Goal: Task Accomplishment & Management: Manage account settings

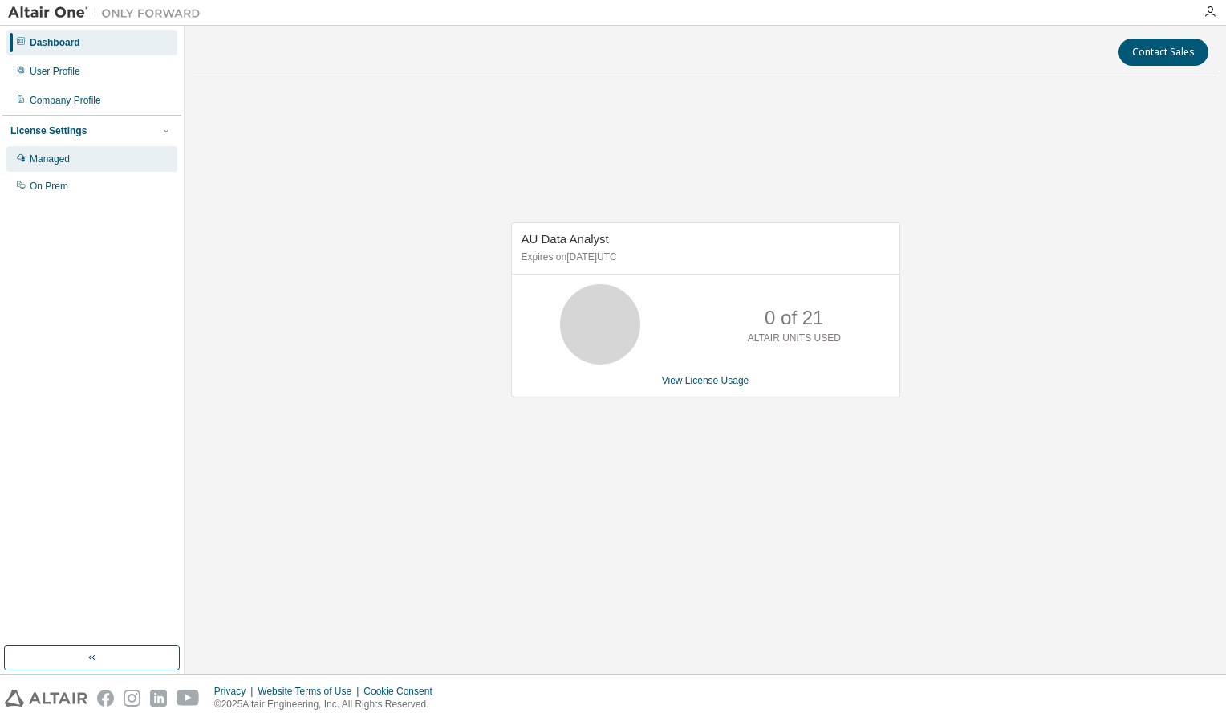
click at [62, 154] on div "Managed" at bounding box center [50, 158] width 40 height 13
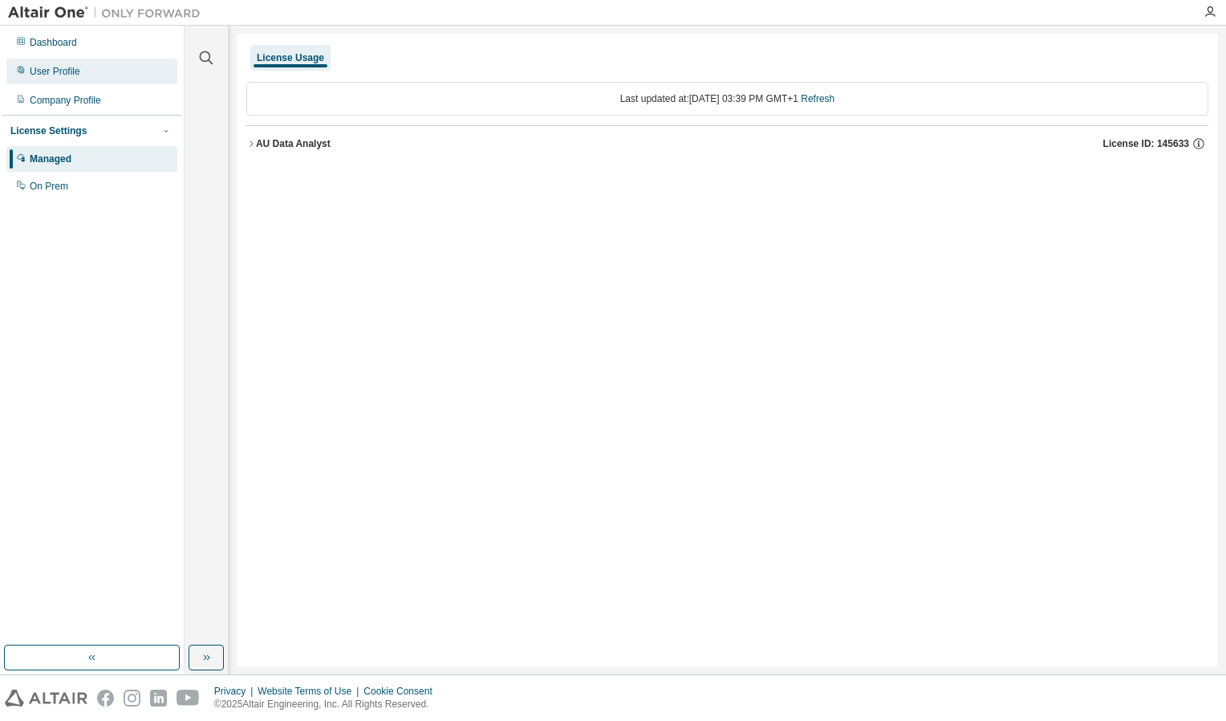
click at [73, 76] on div "User Profile" at bounding box center [55, 71] width 51 height 13
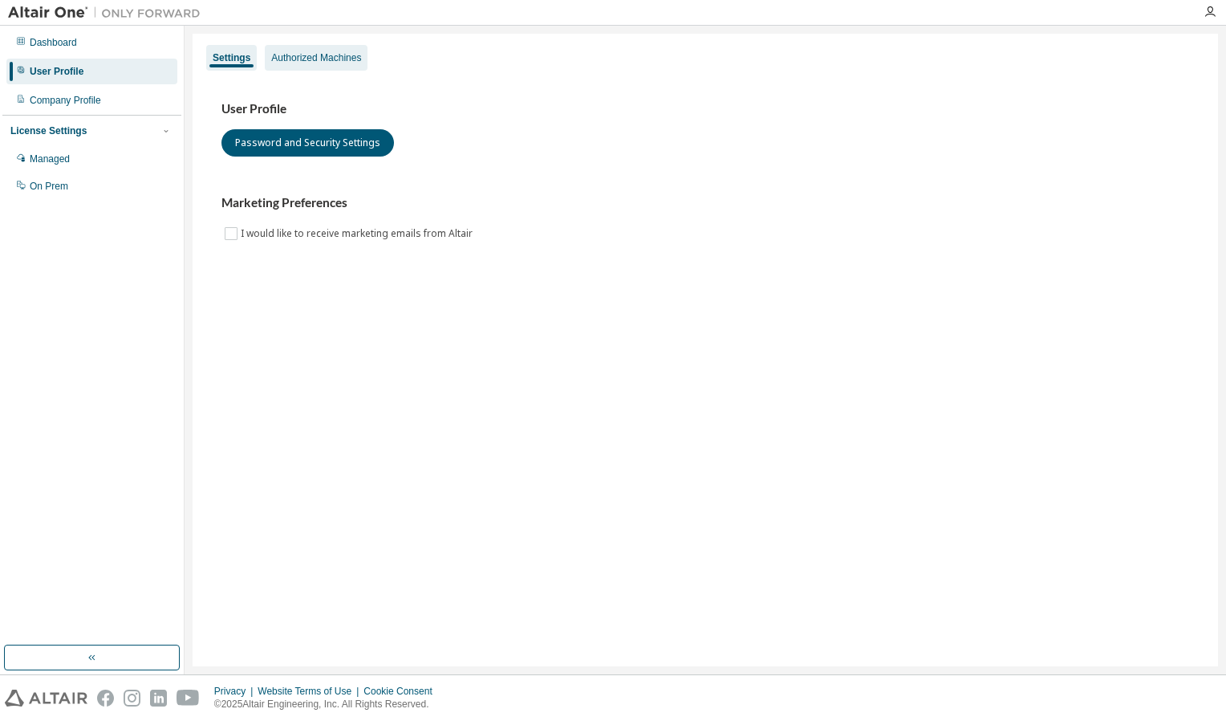
click at [331, 62] on div "Authorized Machines" at bounding box center [316, 57] width 90 height 13
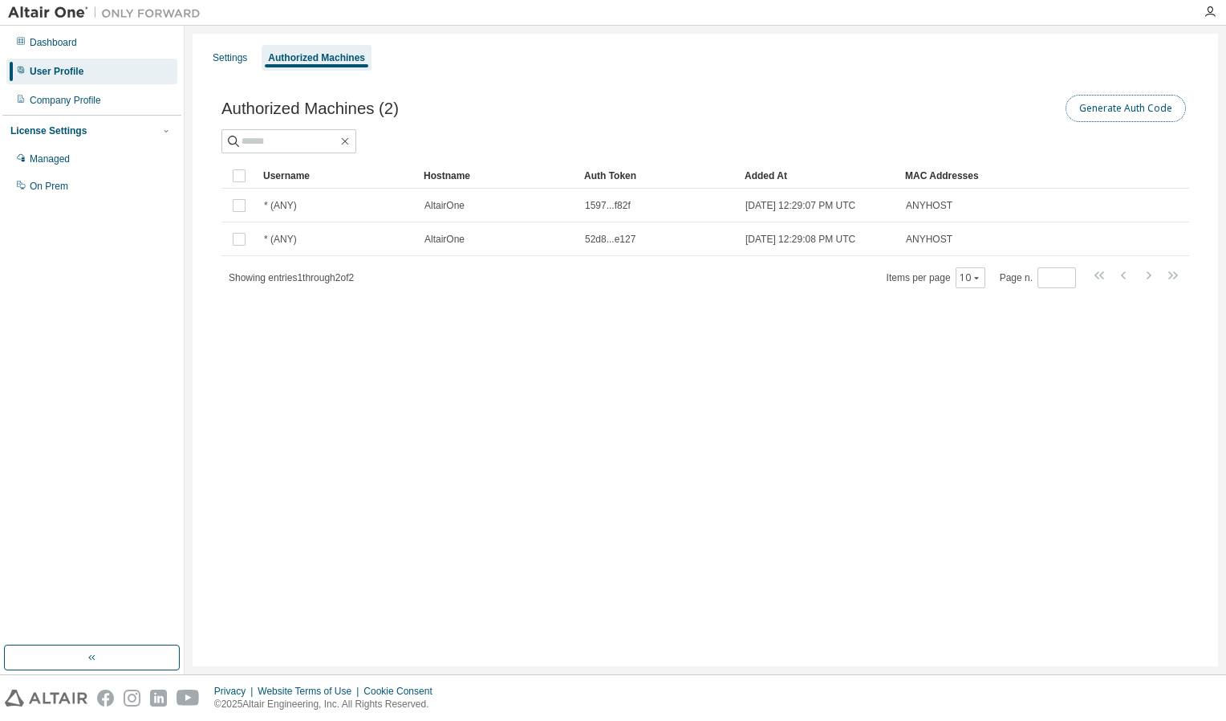
click at [1135, 116] on button "Generate Auth Code" at bounding box center [1126, 108] width 120 height 27
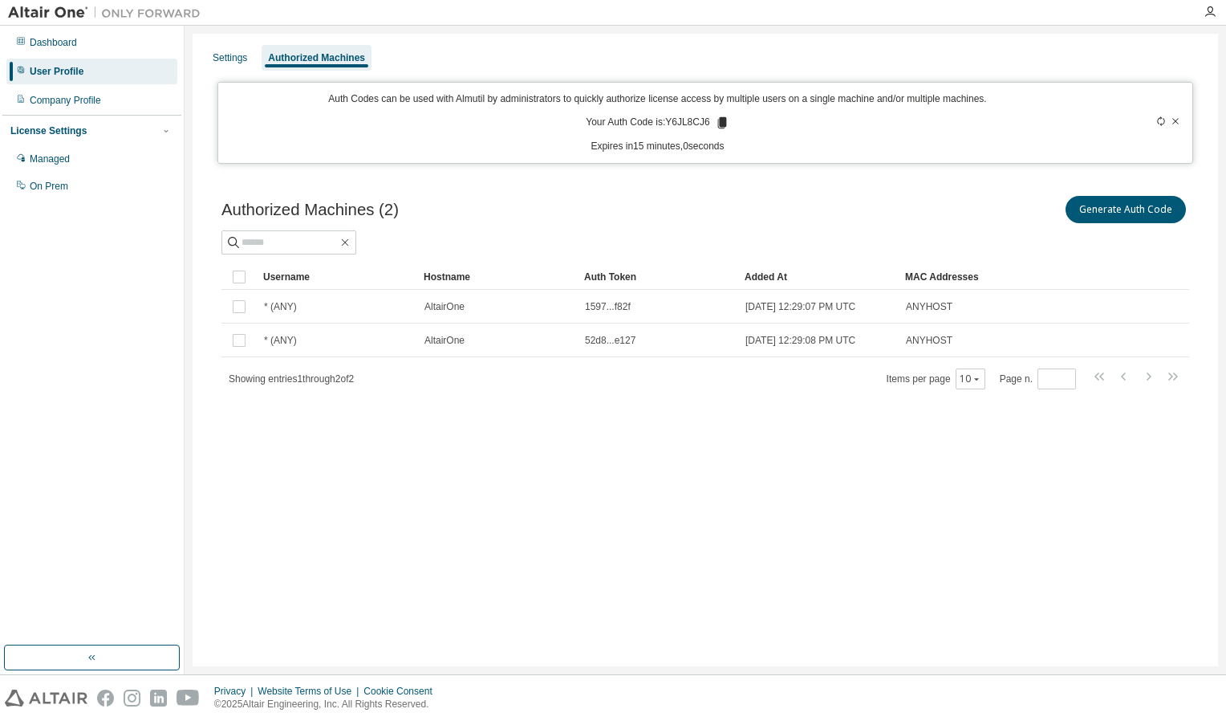
click at [717, 124] on icon at bounding box center [721, 122] width 9 height 11
click at [231, 47] on div "Settings" at bounding box center [229, 58] width 47 height 26
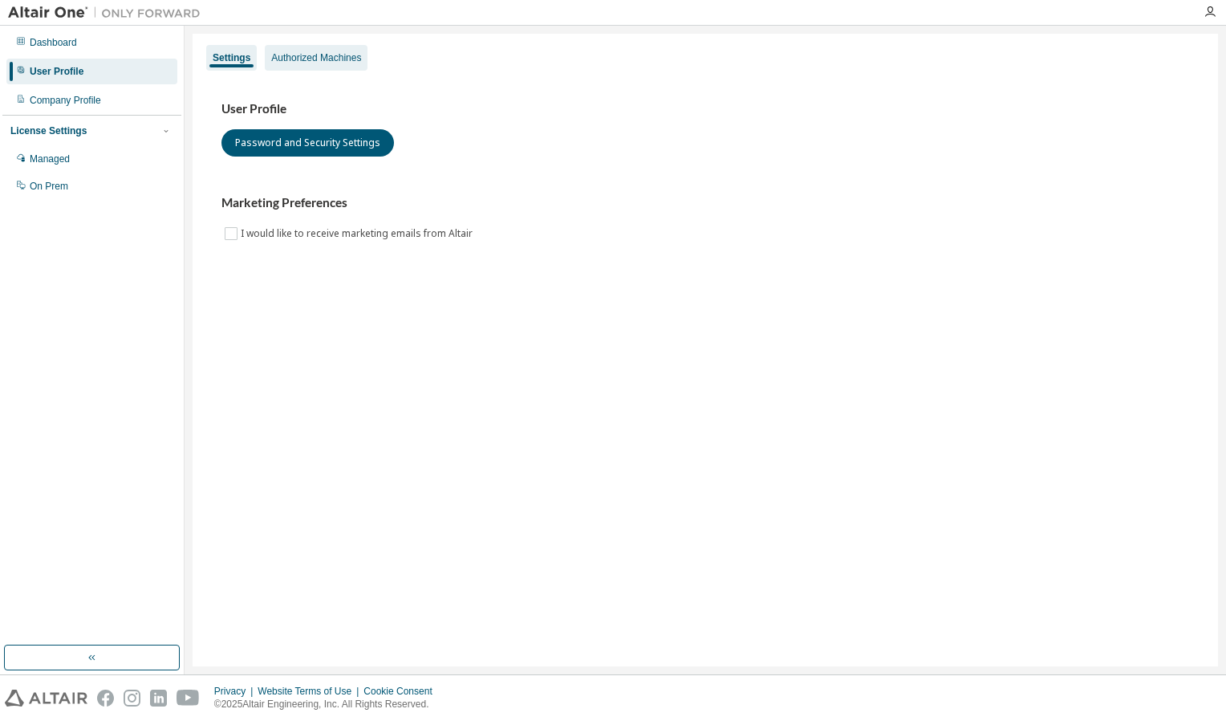
click at [334, 61] on div "Authorized Machines" at bounding box center [316, 57] width 90 height 13
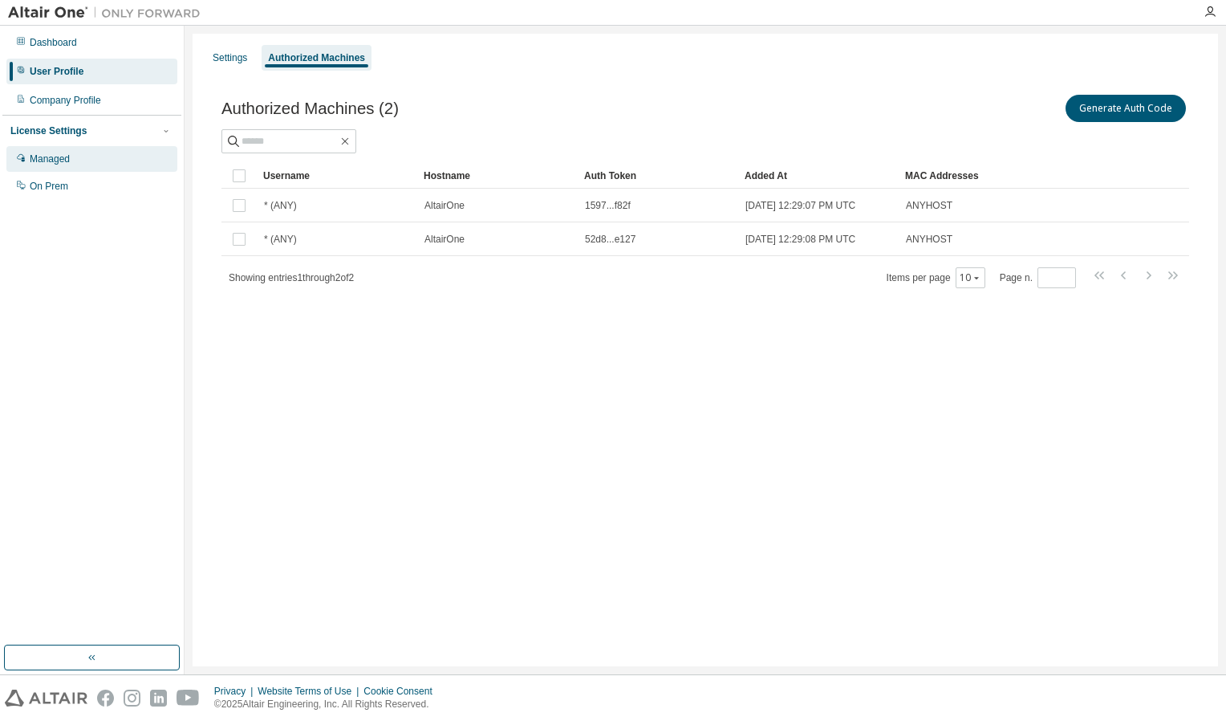
click at [103, 149] on div "Managed" at bounding box center [91, 159] width 171 height 26
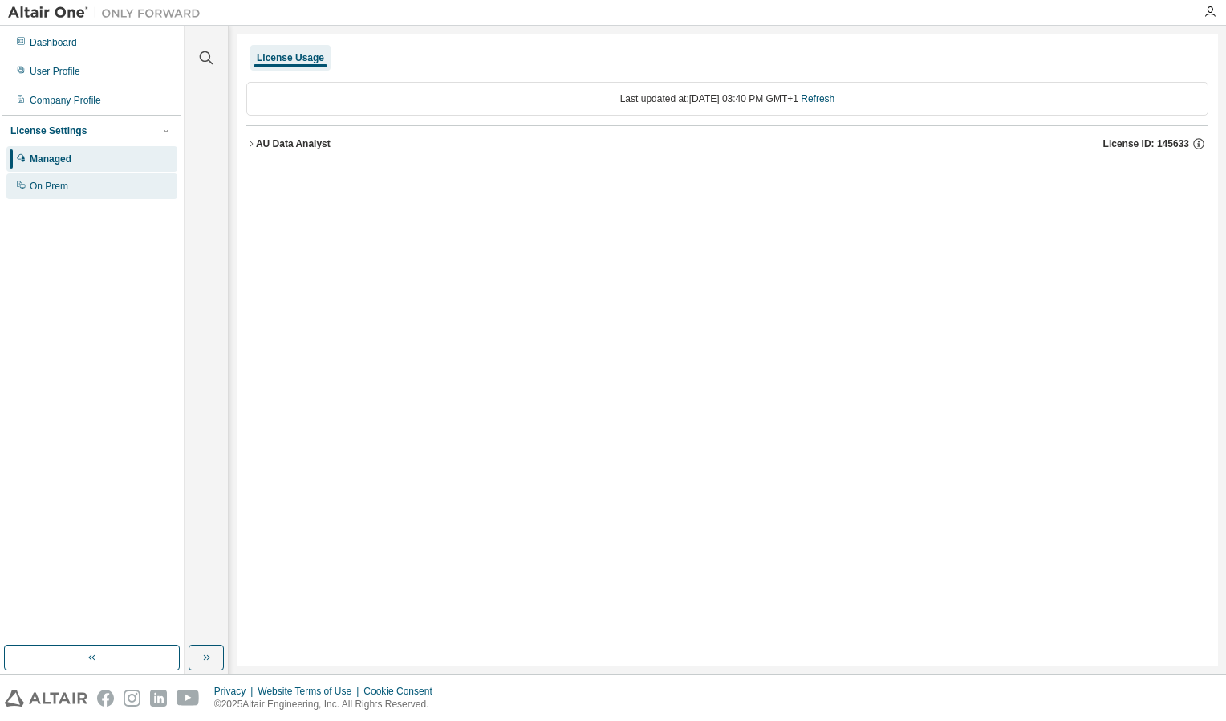
click at [83, 189] on div "On Prem" at bounding box center [91, 186] width 171 height 26
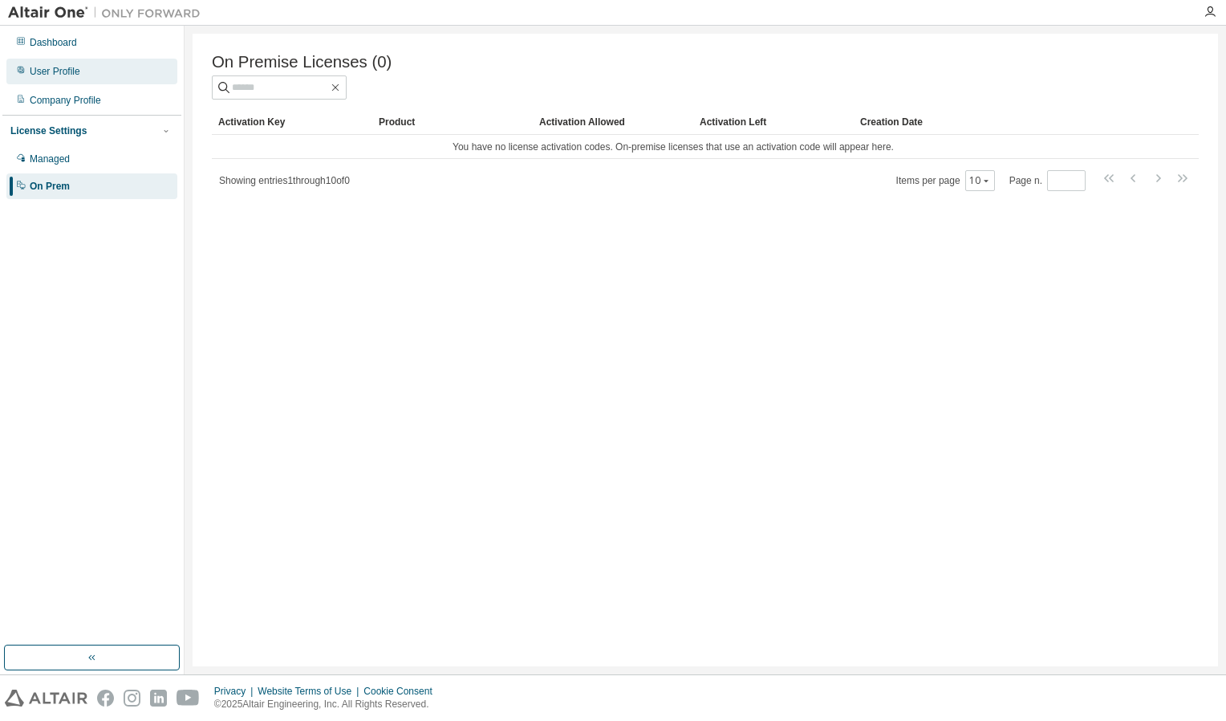
click at [59, 71] on div "User Profile" at bounding box center [55, 71] width 51 height 13
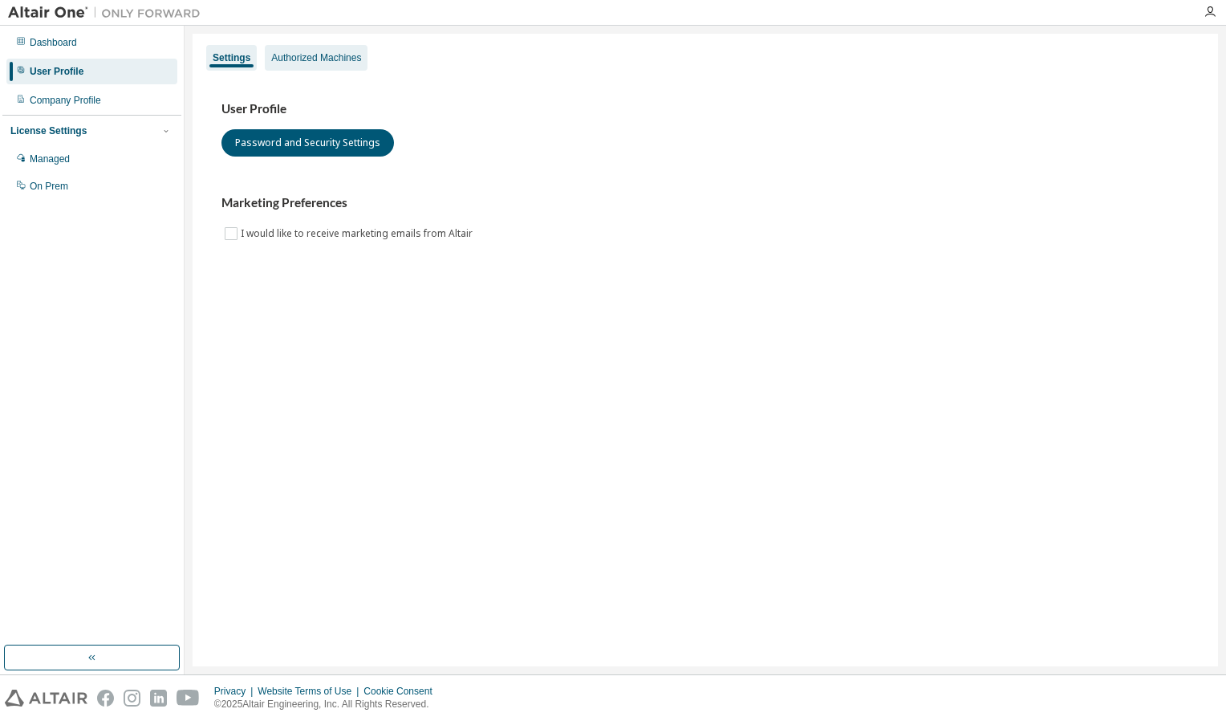
click at [308, 59] on div "Authorized Machines" at bounding box center [316, 57] width 90 height 13
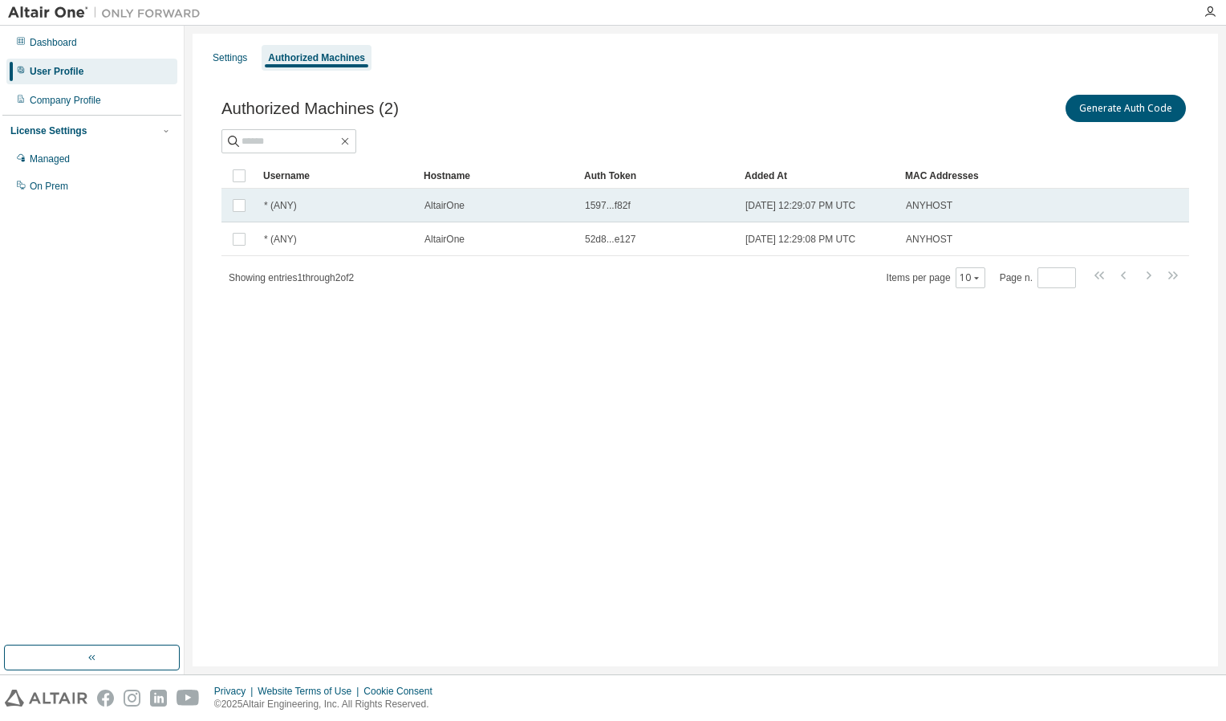
click at [443, 194] on td "AltairOne" at bounding box center [497, 206] width 161 height 34
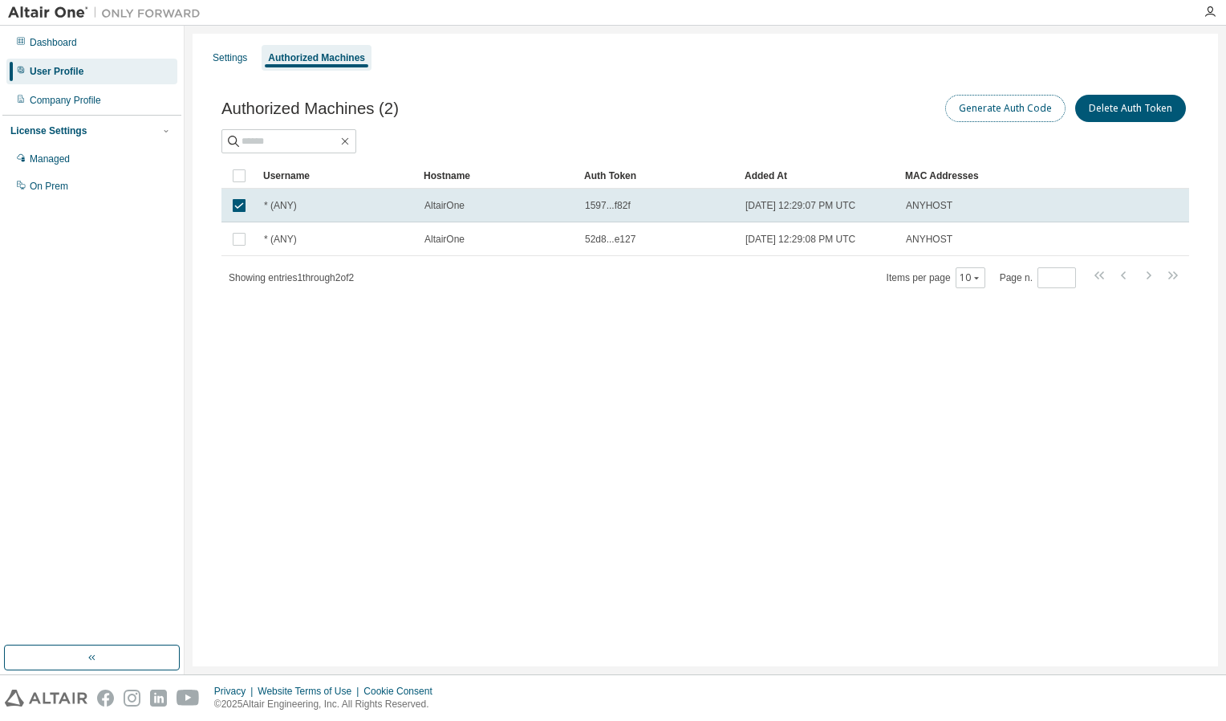
click at [993, 106] on button "Generate Auth Code" at bounding box center [1005, 108] width 120 height 27
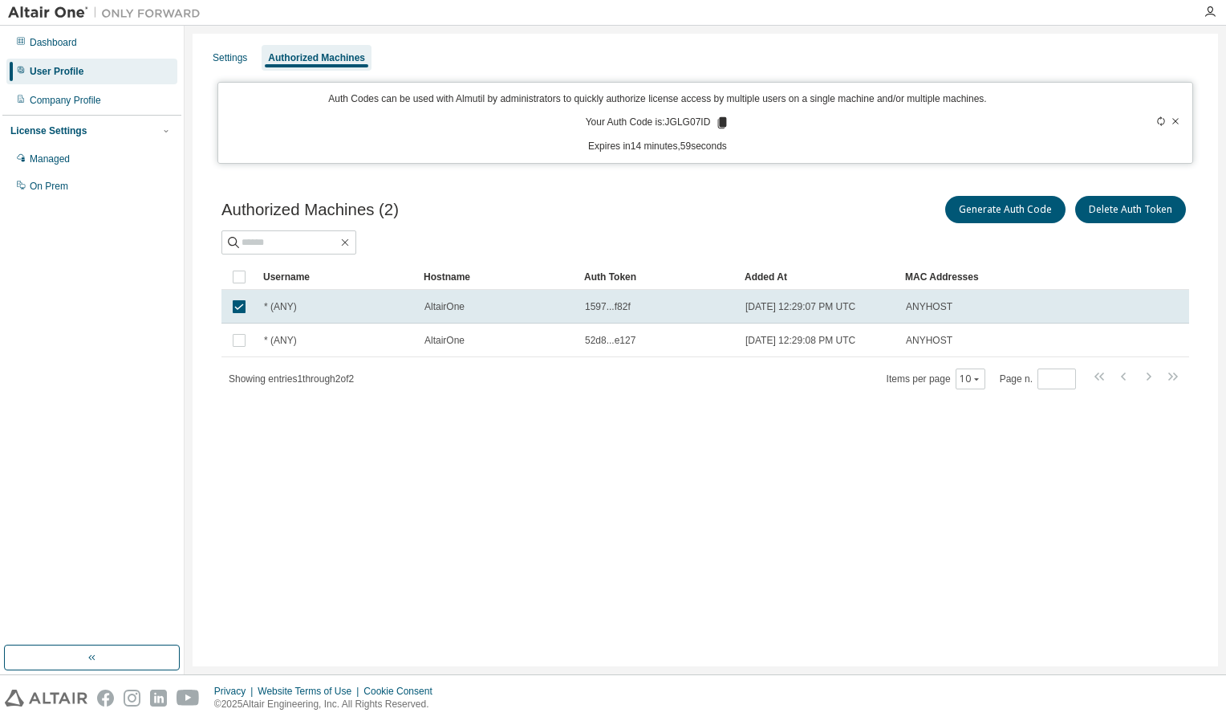
click at [636, 273] on div "Auth Token" at bounding box center [658, 277] width 148 height 26
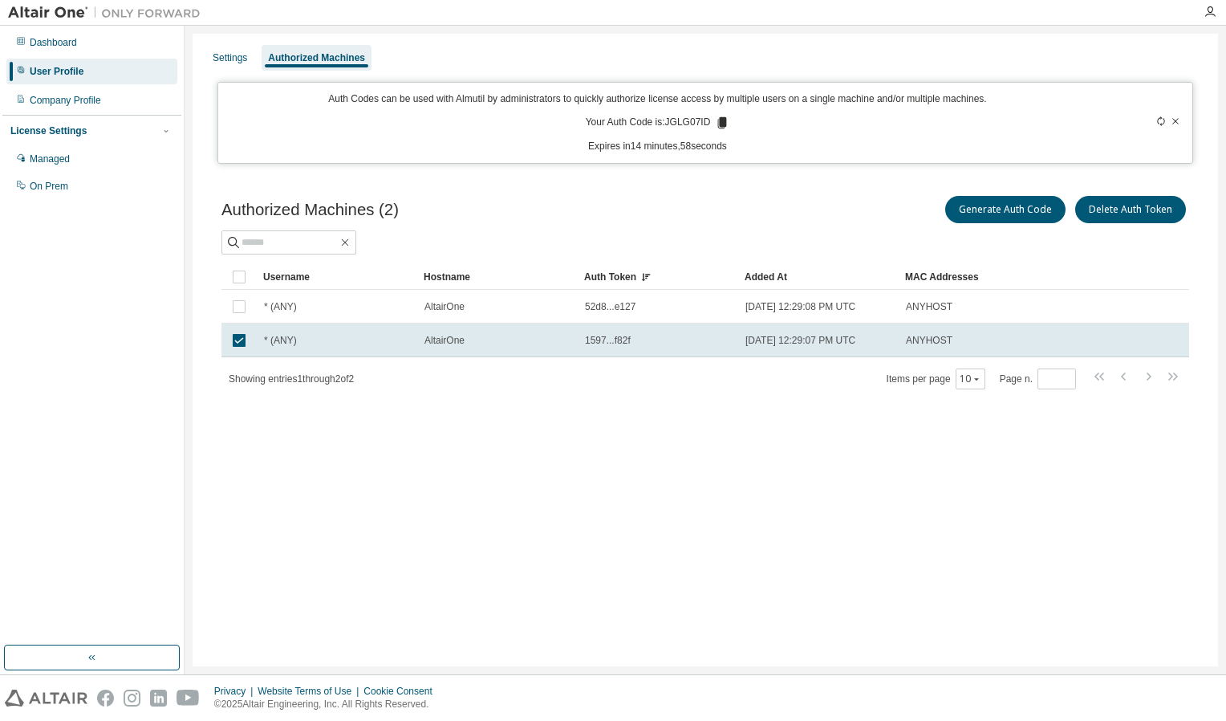
click at [636, 273] on div "Auth Token" at bounding box center [658, 277] width 148 height 26
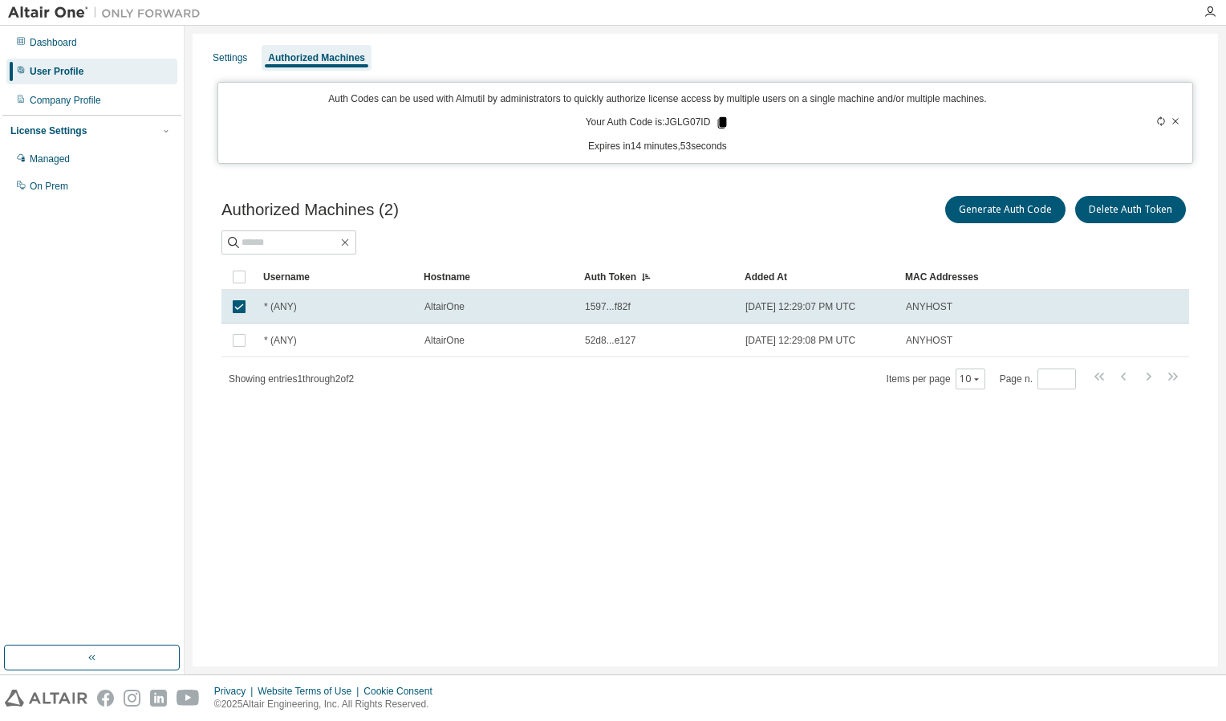
click at [724, 124] on icon at bounding box center [722, 122] width 9 height 11
